Goal: Transaction & Acquisition: Register for event/course

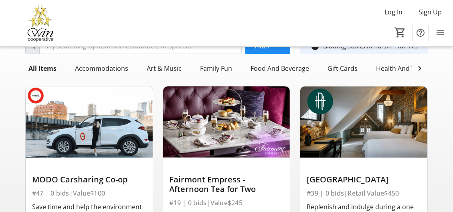
scroll to position [35, 0]
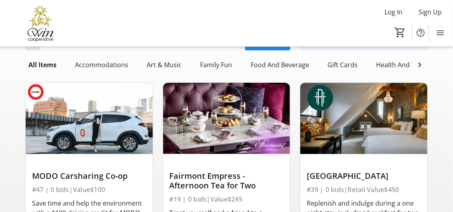
click at [429, 48] on div "timer_outline Bidding starts in 1d 9h 44m 14s" at bounding box center [363, 42] width 137 height 16
click at [427, 48] on div "timer_outline Bidding starts in 1d 9h 44m 14s" at bounding box center [364, 42] width 128 height 16
click at [427, 48] on div "timer_outline Bidding starts in 1d 9h 44m 13s" at bounding box center [364, 42] width 128 height 16
click at [422, 68] on mat-icon at bounding box center [420, 65] width 10 height 10
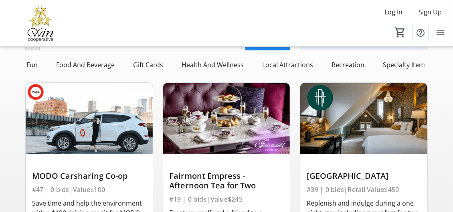
scroll to position [0, 189]
drag, startPoint x: 392, startPoint y: 63, endPoint x: 323, endPoint y: 17, distance: 82.2
click at [323, 17] on div "Log In Sign Up Home Silent Auction Donations 0" at bounding box center [226, 23] width 453 height 46
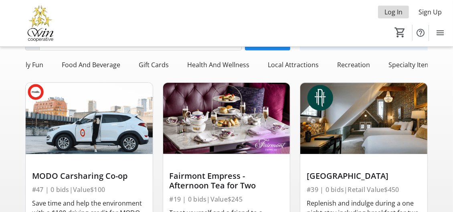
click at [392, 12] on span "Log In" at bounding box center [393, 12] width 18 height 10
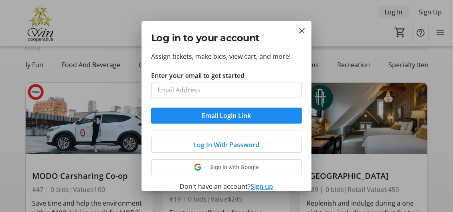
scroll to position [0, 0]
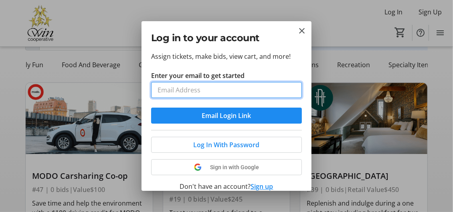
click at [157, 89] on input "Enter your email to get started" at bounding box center [226, 90] width 151 height 16
type input "[EMAIL_ADDRESS][DOMAIN_NAME]"
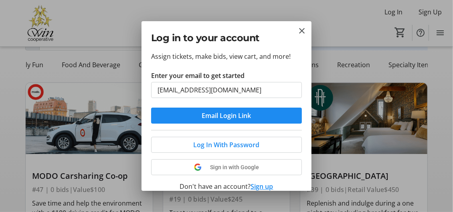
click at [251, 187] on button "Sign up" at bounding box center [262, 187] width 22 height 10
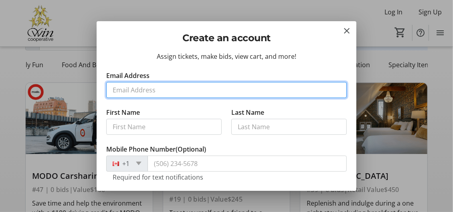
click at [110, 92] on input "Email Address" at bounding box center [226, 90] width 241 height 16
click at [200, 89] on input "[STREET_ADDRESS]" at bounding box center [226, 90] width 241 height 16
type input "1"
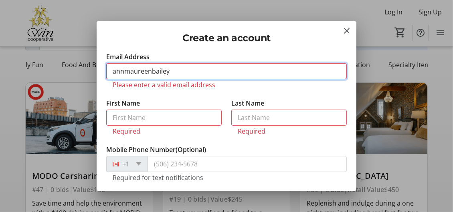
scroll to position [19, 0]
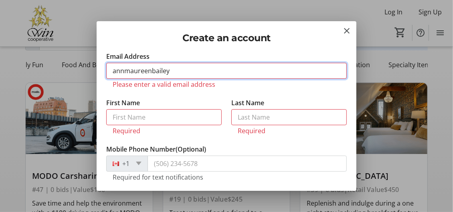
click at [173, 69] on input "annmaureenbailey2" at bounding box center [226, 71] width 241 height 16
type input "a"
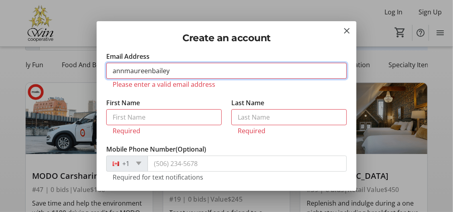
click at [171, 70] on input "[DOMAIN_NAME]" at bounding box center [226, 71] width 241 height 16
click at [167, 69] on input "[DOMAIN_NAME]" at bounding box center [226, 71] width 241 height 16
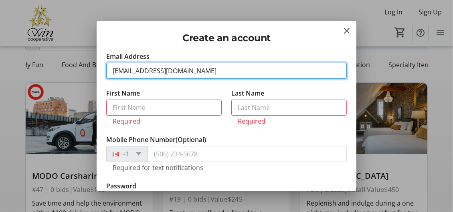
type input "[EMAIL_ADDRESS][DOMAIN_NAME]"
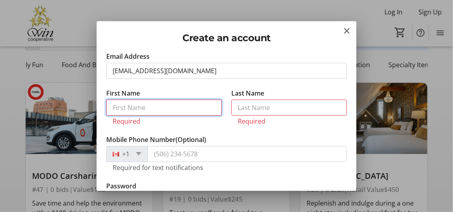
click at [113, 107] on input "First Name" at bounding box center [163, 108] width 115 height 16
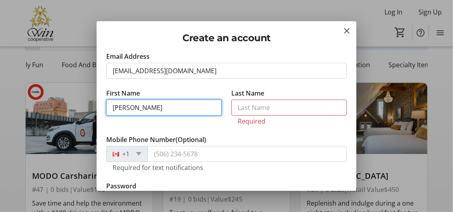
type input "[PERSON_NAME]"
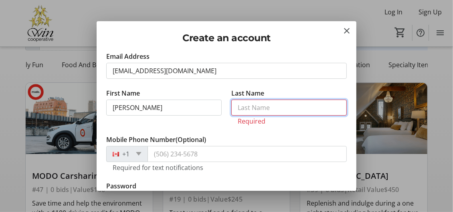
click at [231, 102] on input "Last Name" at bounding box center [288, 108] width 115 height 16
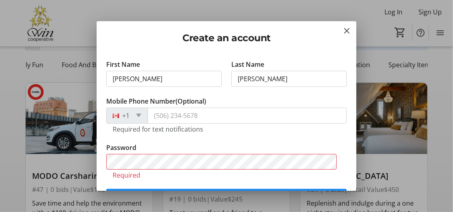
scroll to position [55, 0]
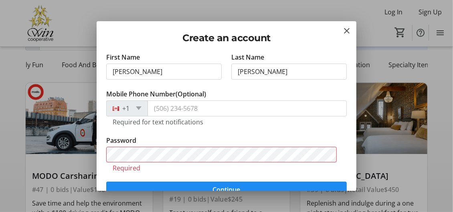
click at [346, 152] on div "Assign tickets, make bids, view cart, and more! Email Address [EMAIL_ADDRESS][D…" at bounding box center [227, 121] width 260 height 139
drag, startPoint x: 345, startPoint y: 154, endPoint x: 344, endPoint y: 162, distance: 7.3
click at [344, 162] on div "Assign tickets, make bids, view cart, and more! Email Address [EMAIL_ADDRESS][D…" at bounding box center [227, 121] width 260 height 139
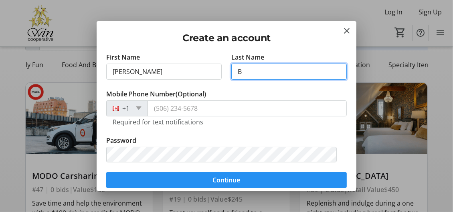
type input "B"
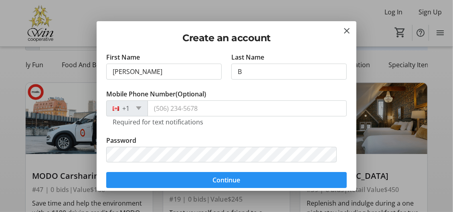
click at [146, 176] on span "submit" at bounding box center [226, 180] width 241 height 19
